Goal: Task Accomplishment & Management: Use online tool/utility

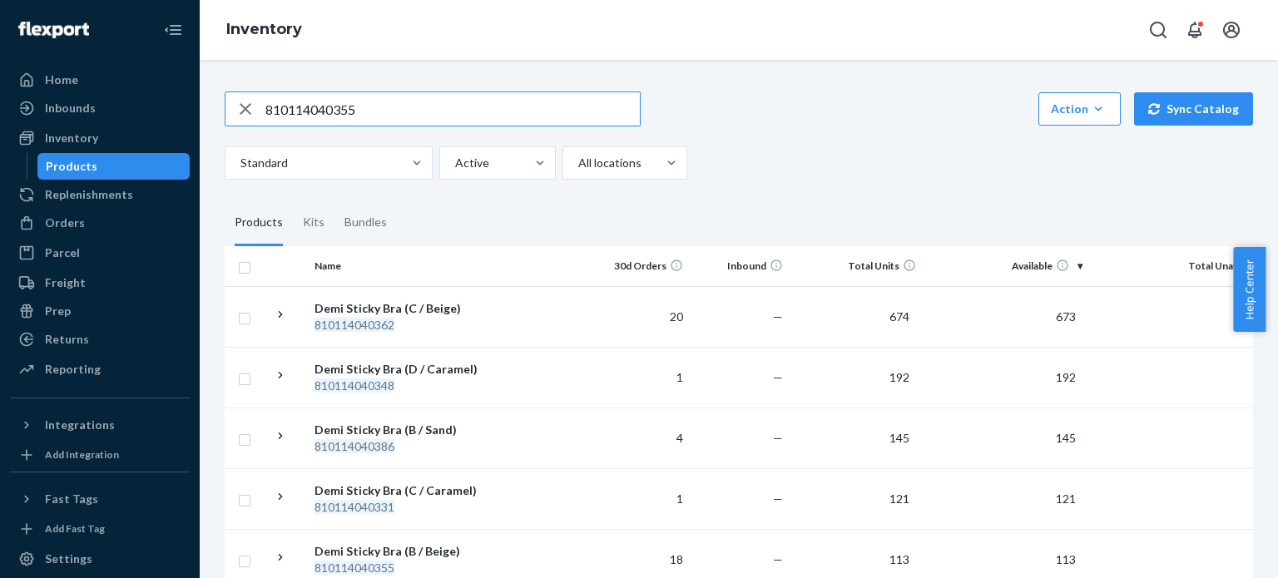
click at [614, 103] on input "810114040355" at bounding box center [452, 108] width 374 height 33
paste input "195893569427"
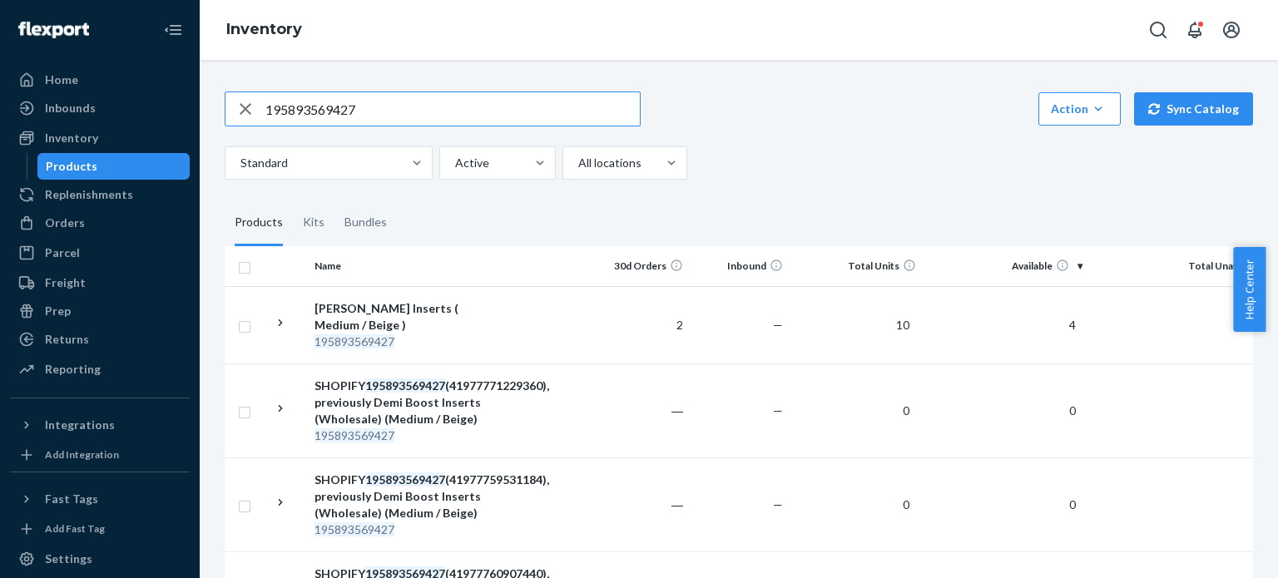
click at [483, 116] on input "195893569427" at bounding box center [452, 108] width 374 height 33
click at [483, 117] on input "195893569427" at bounding box center [452, 108] width 374 height 33
paste input "SKU 19589370913"
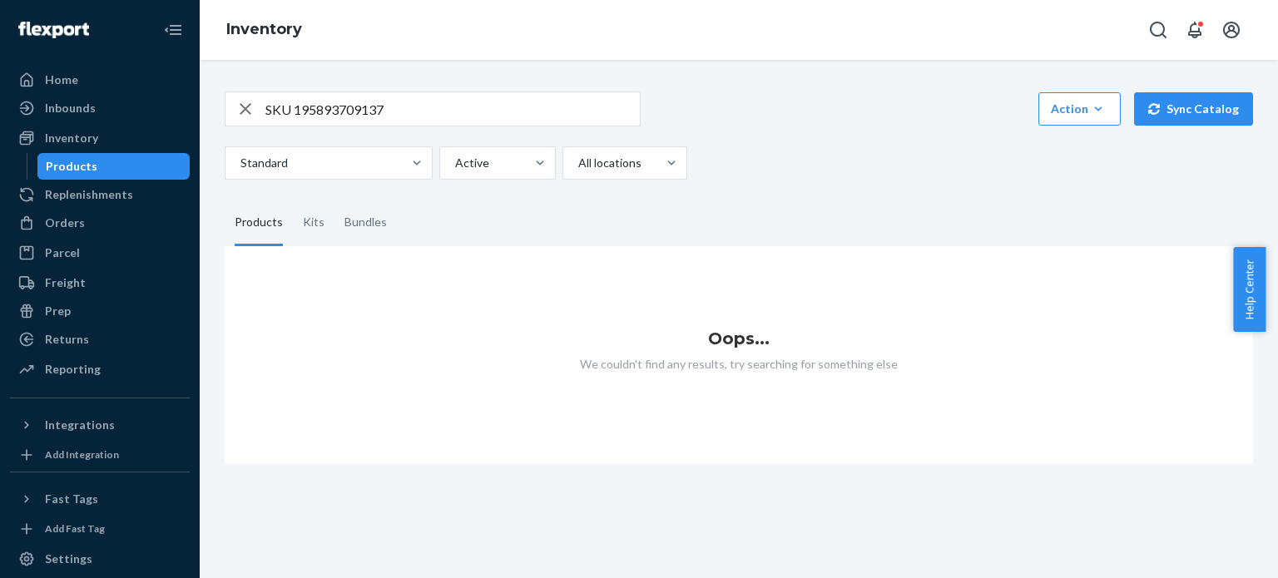
click at [299, 100] on input "SKU 195893709137" at bounding box center [452, 108] width 374 height 33
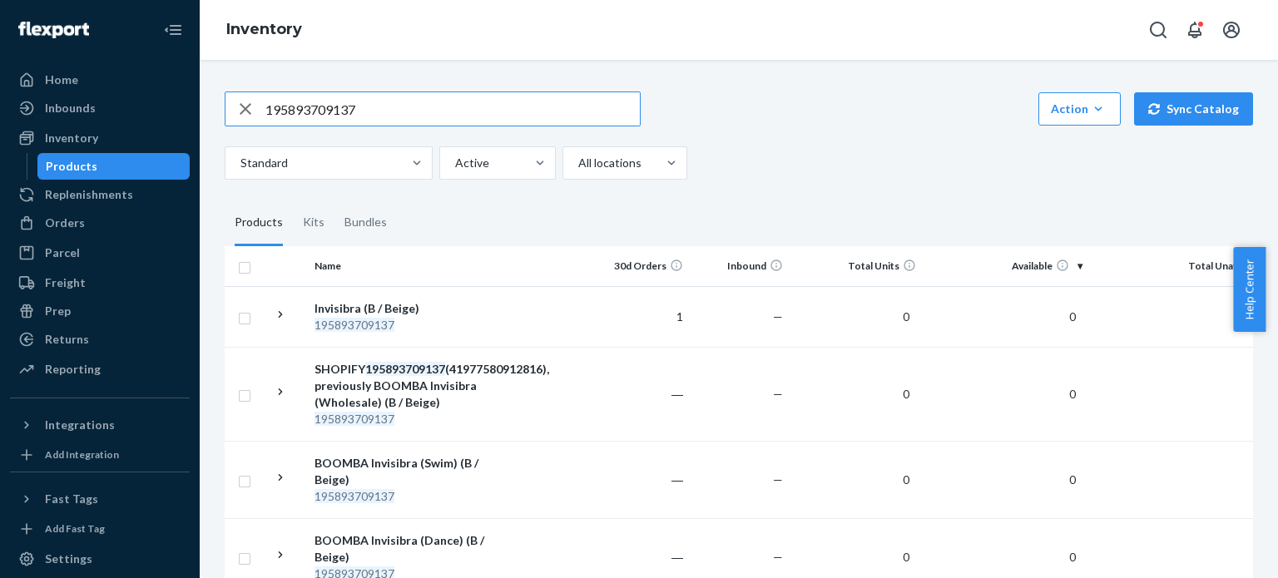
click at [466, 102] on input "195893709137" at bounding box center [452, 108] width 374 height 33
paste input "885619"
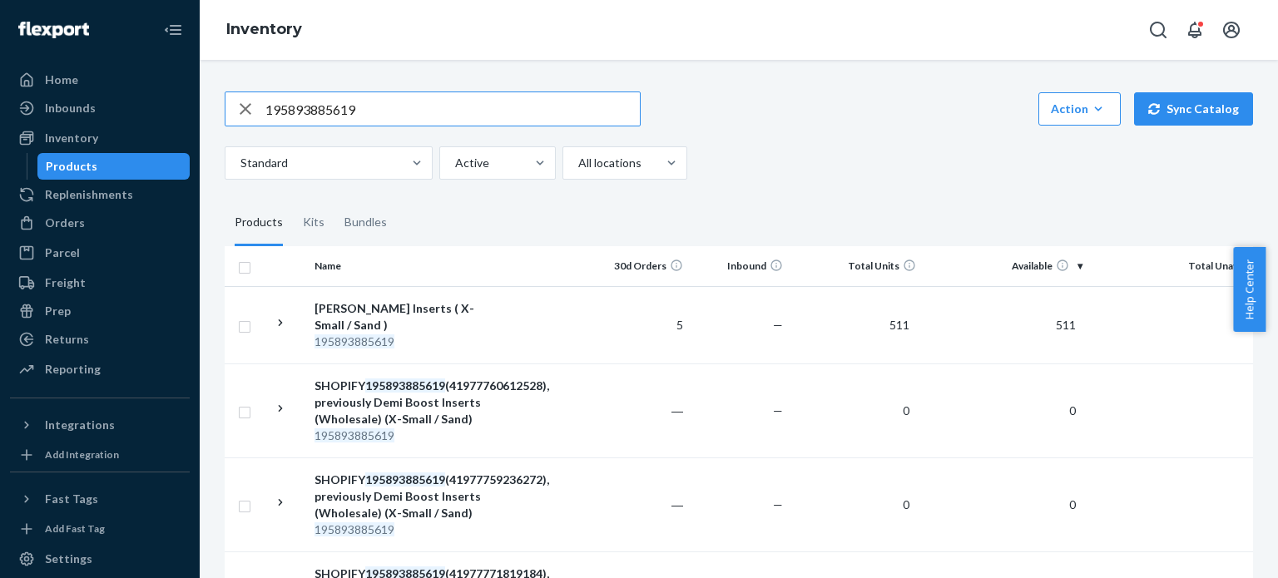
click at [394, 102] on input "195893885619" at bounding box center [452, 108] width 374 height 33
paste input "810114047507"
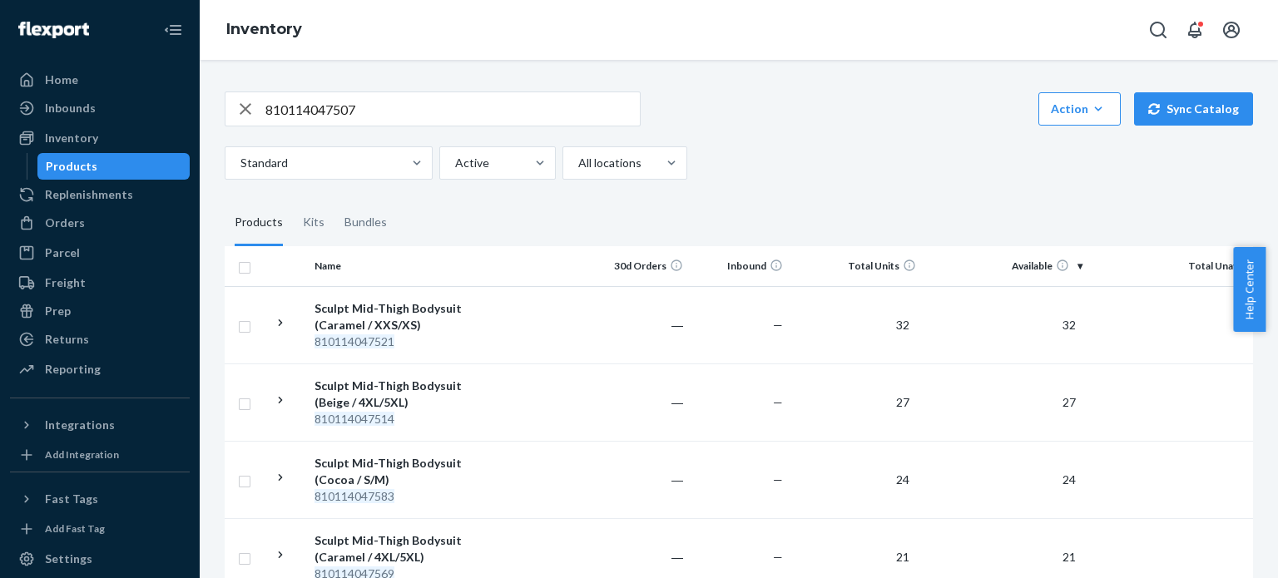
click at [408, 104] on input "810114047507" at bounding box center [452, 108] width 374 height 33
click at [499, 102] on input "810114047507" at bounding box center [452, 108] width 374 height 33
paste input "0676"
type input "810114040676"
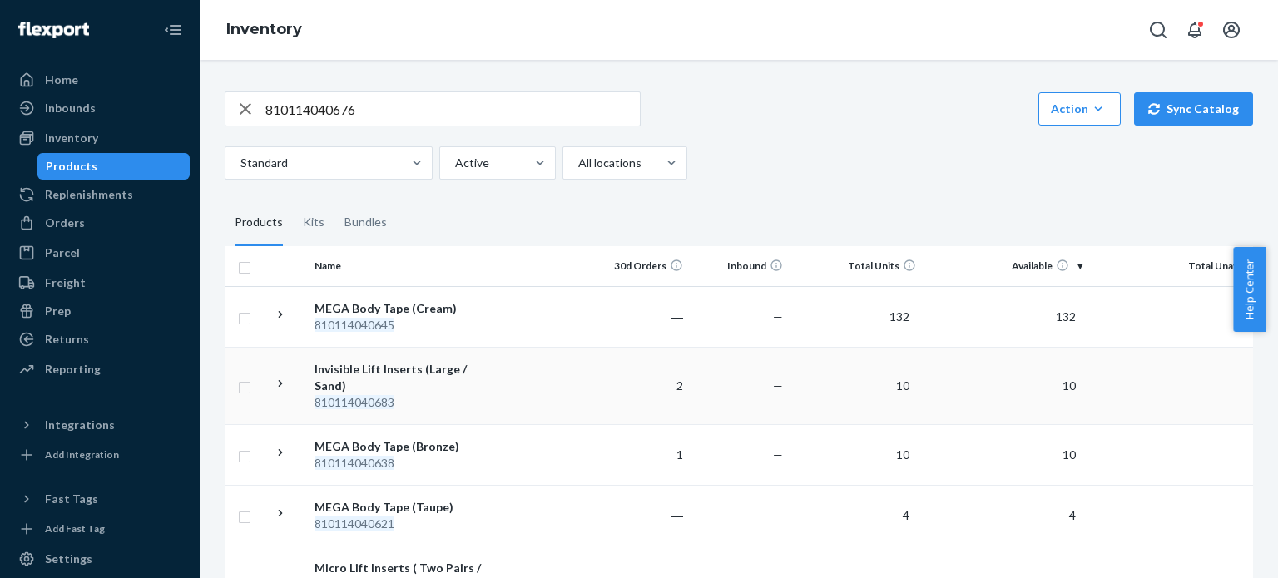
scroll to position [333, 0]
